Goal: Task Accomplishment & Management: Manage account settings

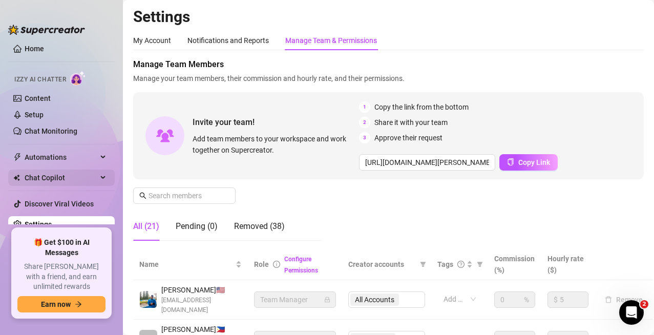
scroll to position [6, 0]
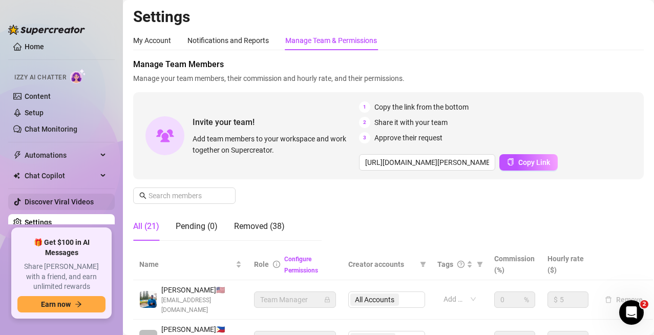
click at [52, 223] on link "Settings" at bounding box center [38, 222] width 27 height 8
click at [352, 36] on div "Manage Team & Permissions" at bounding box center [331, 40] width 92 height 11
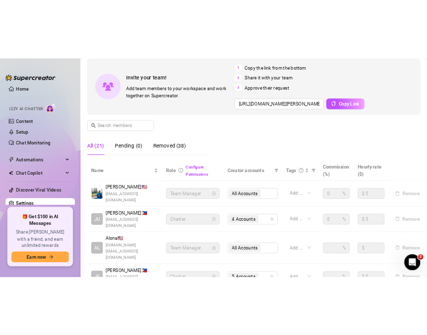
scroll to position [102, 0]
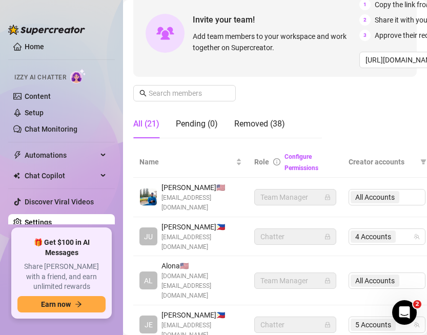
click at [238, 201] on div "[PERSON_NAME] 🇺🇸 [EMAIL_ADDRESS][DOMAIN_NAME]" at bounding box center [190, 197] width 102 height 31
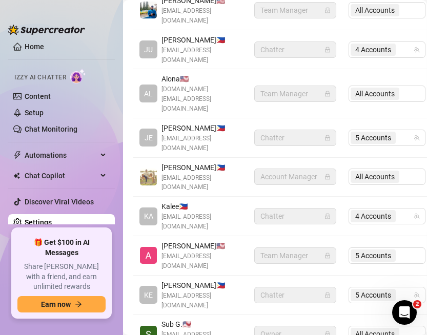
scroll to position [307, 0]
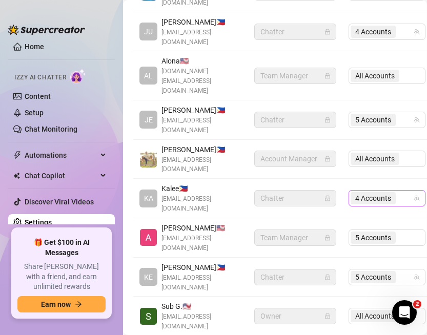
click at [406, 191] on div "4 Accounts" at bounding box center [381, 198] width 62 height 14
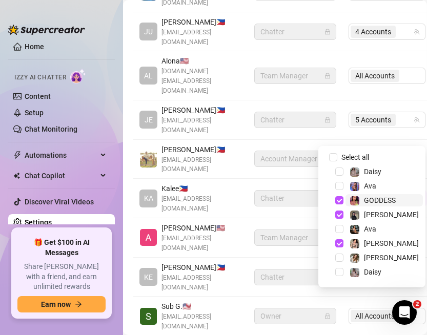
click at [395, 199] on span "GODDESS" at bounding box center [380, 200] width 32 height 8
click at [405, 239] on span "[PERSON_NAME]" at bounding box center [383, 243] width 77 height 12
click at [398, 219] on span "[PERSON_NAME]" at bounding box center [383, 214] width 77 height 12
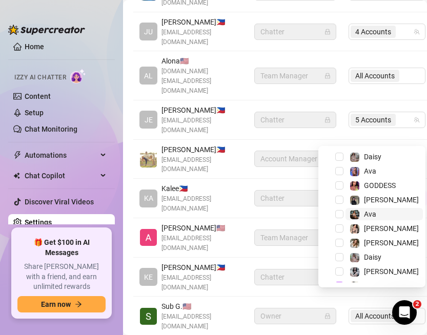
scroll to position [27, 0]
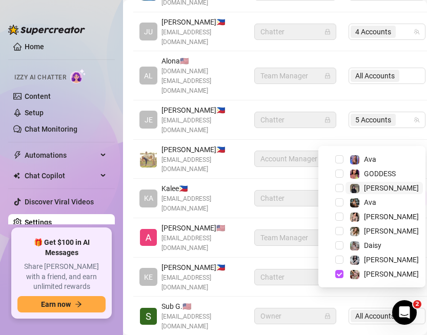
click at [400, 188] on span "[PERSON_NAME]" at bounding box center [383, 188] width 77 height 12
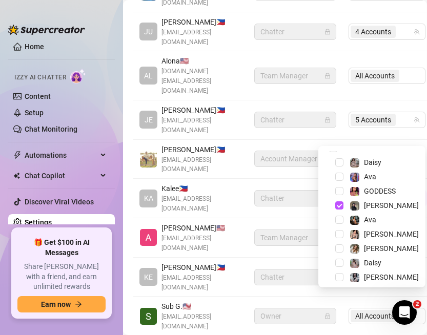
scroll to position [0, 0]
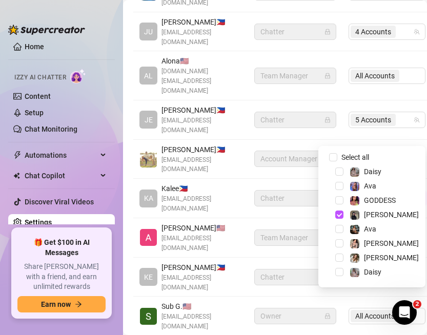
click at [239, 183] on div "[PERSON_NAME] 🇵🇭 [EMAIL_ADDRESS][DOMAIN_NAME]" at bounding box center [190, 198] width 102 height 31
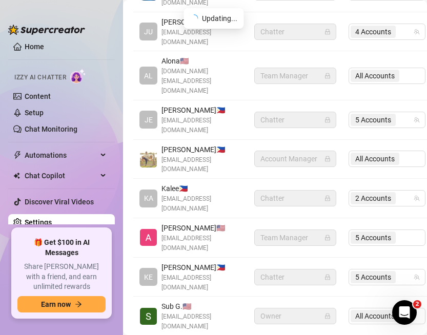
click at [237, 183] on div "[PERSON_NAME] 🇵🇭 [EMAIL_ADDRESS][DOMAIN_NAME]" at bounding box center [190, 198] width 102 height 31
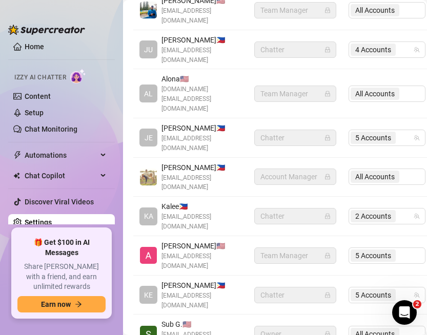
scroll to position [307, 0]
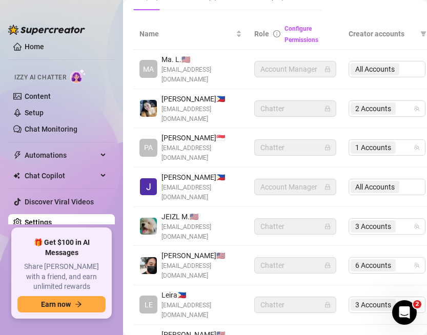
scroll to position [205, 0]
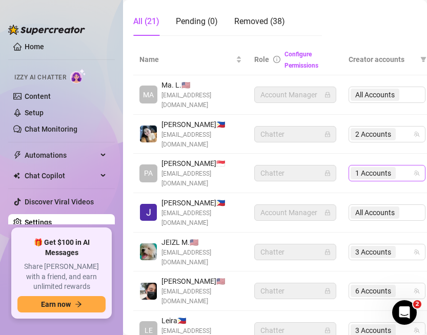
click at [395, 167] on span "1 Accounts" at bounding box center [372, 173] width 45 height 12
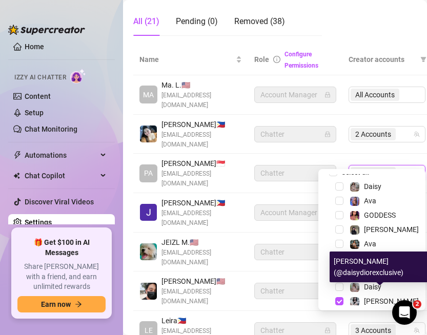
scroll to position [0, 0]
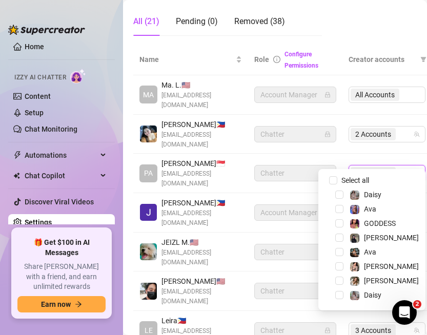
click at [129, 145] on main "Settings My Account Notifications and Reports Manage Team & Permissions Profile…" at bounding box center [275, 167] width 304 height 745
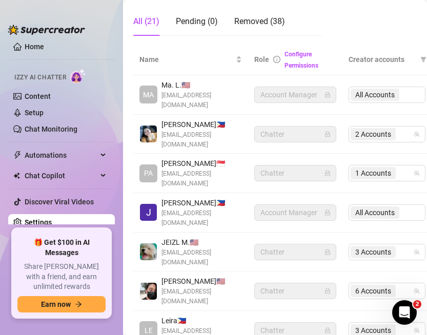
scroll to position [256, 0]
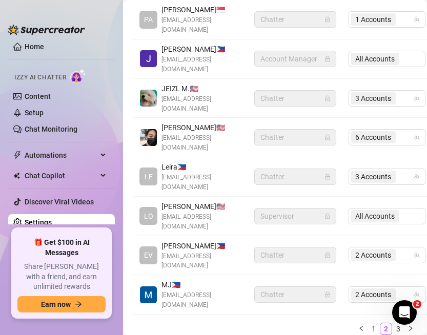
click at [231, 240] on span "[PERSON_NAME] 🇵🇭" at bounding box center [201, 245] width 80 height 11
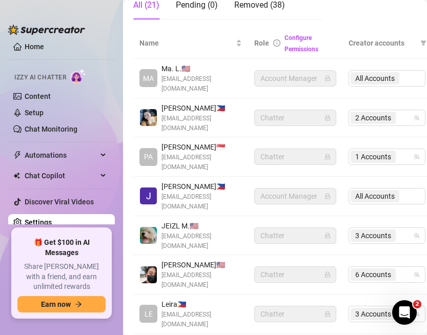
scroll to position [154, 0]
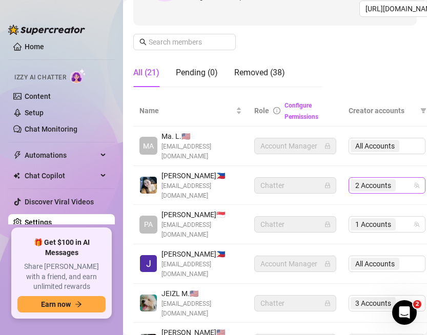
click at [403, 180] on div "2 Accounts" at bounding box center [381, 185] width 62 height 14
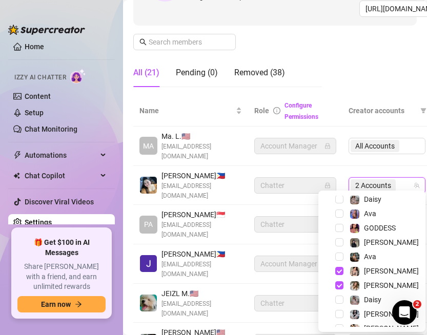
scroll to position [0, 0]
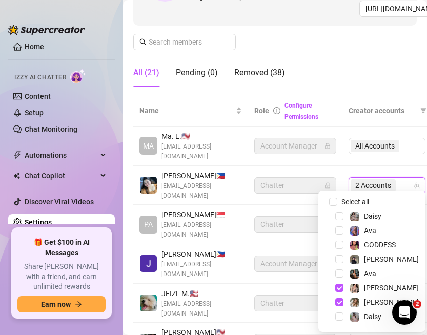
click at [136, 146] on td "MA Ma. L. 🇺🇸 [EMAIL_ADDRESS][DOMAIN_NAME]" at bounding box center [190, 145] width 115 height 39
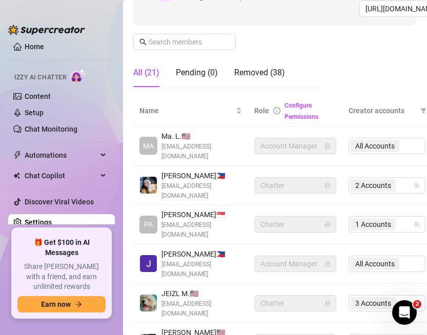
drag, startPoint x: 201, startPoint y: 111, endPoint x: 335, endPoint y: 233, distance: 181.2
click at [201, 111] on span "Name" at bounding box center [186, 110] width 94 height 11
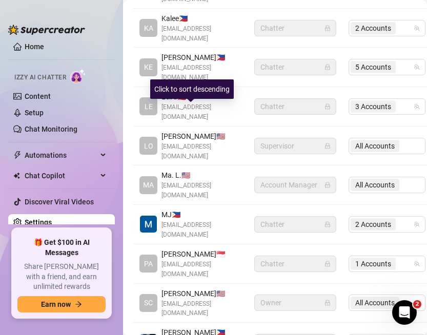
scroll to position [360, 0]
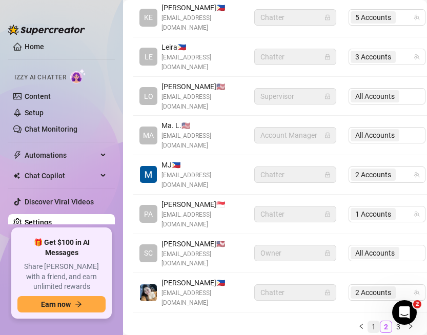
click at [369, 321] on link "1" at bounding box center [373, 326] width 11 height 11
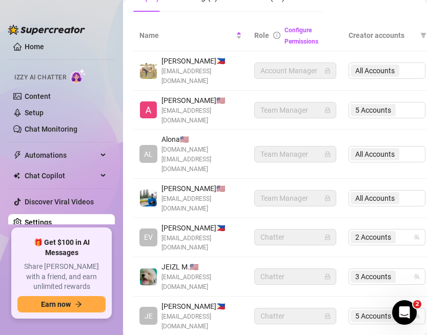
scroll to position [331, 0]
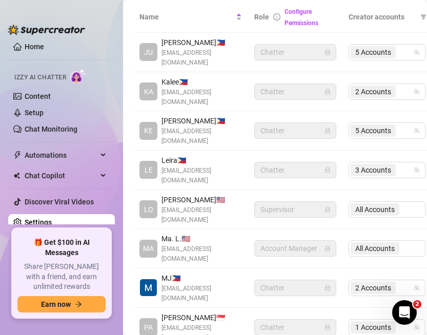
scroll to position [229, 0]
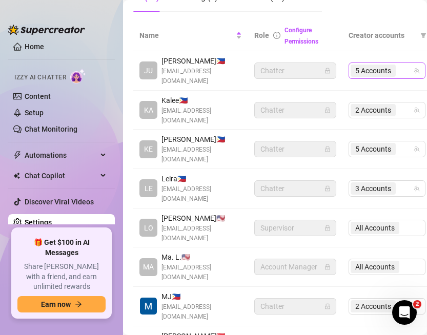
click at [404, 65] on div "5 Accounts" at bounding box center [381, 70] width 62 height 14
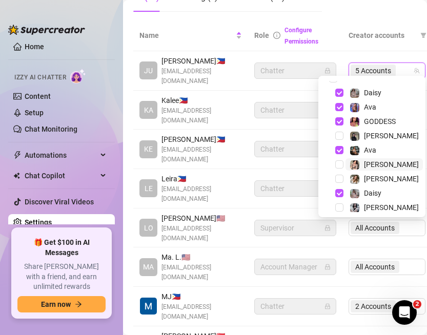
scroll to position [0, 0]
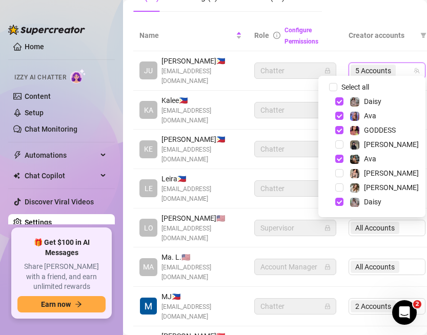
click at [134, 130] on td "[PERSON_NAME] 🇵🇭 [EMAIL_ADDRESS][DOMAIN_NAME]" at bounding box center [190, 149] width 115 height 39
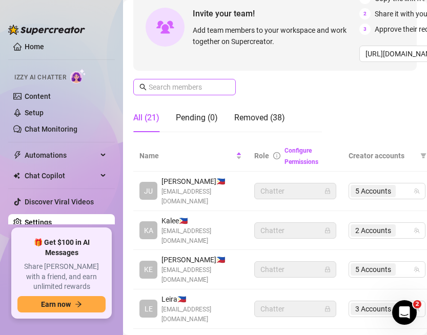
scroll to position [126, 0]
